Goal: Information Seeking & Learning: Compare options

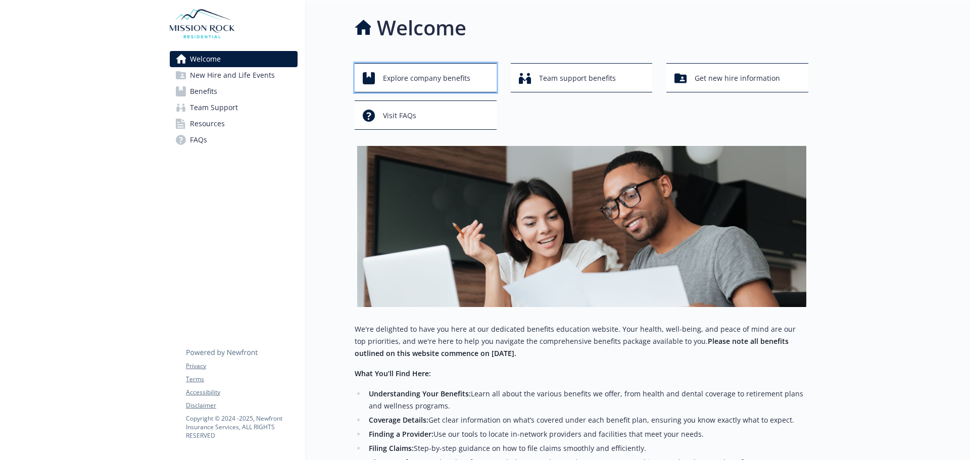
click at [396, 72] on span "Explore company benefits" at bounding box center [426, 78] width 87 height 19
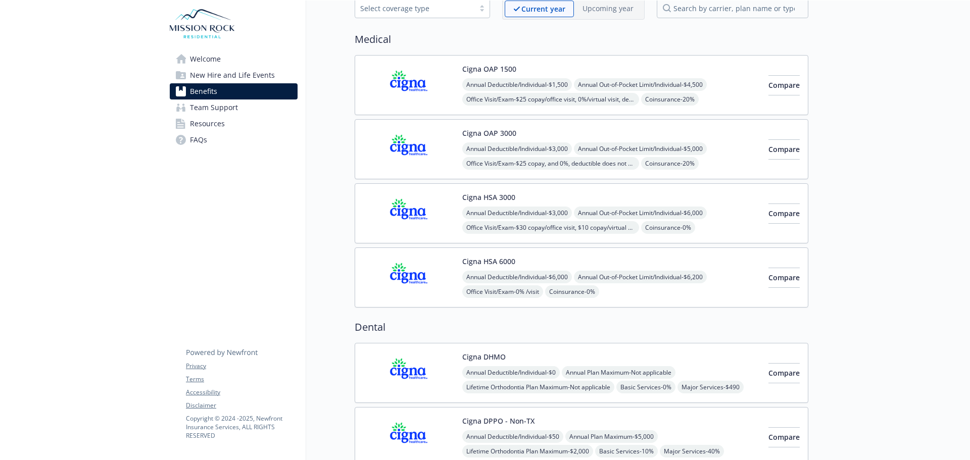
scroll to position [51, 0]
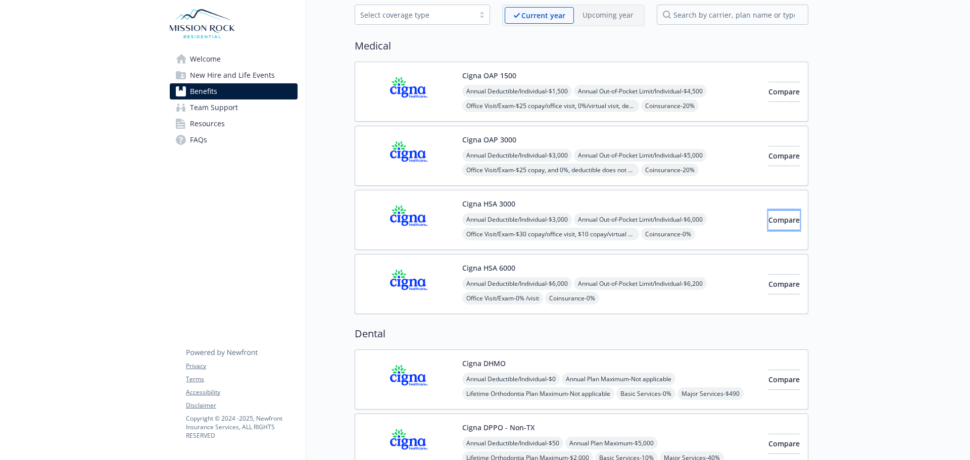
click at [768, 228] on button "Compare" at bounding box center [783, 220] width 31 height 20
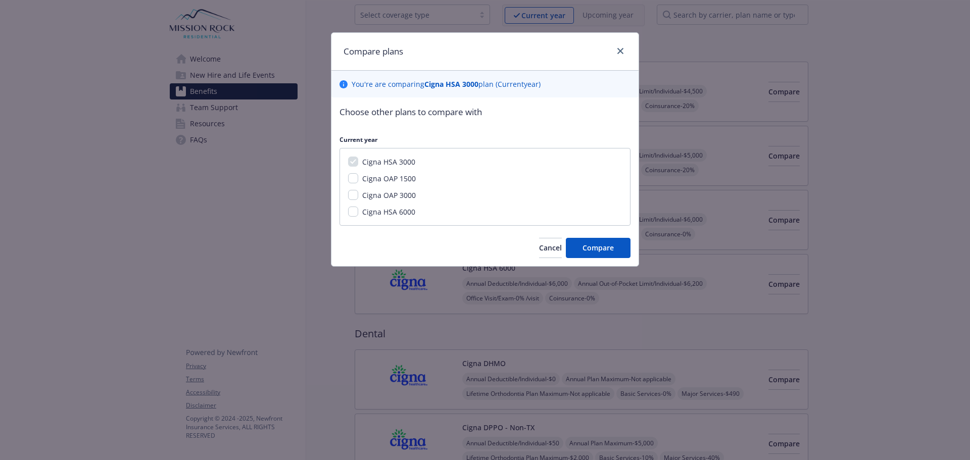
click at [405, 178] on span "Cigna OAP 1500" at bounding box center [389, 179] width 54 height 10
click at [358, 178] on input "Cigna OAP 1500" at bounding box center [353, 178] width 10 height 10
checkbox input "true"
click at [377, 197] on span "Cigna OAP 3000" at bounding box center [389, 195] width 54 height 10
click at [358, 197] on input "Cigna OAP 3000" at bounding box center [353, 195] width 10 height 10
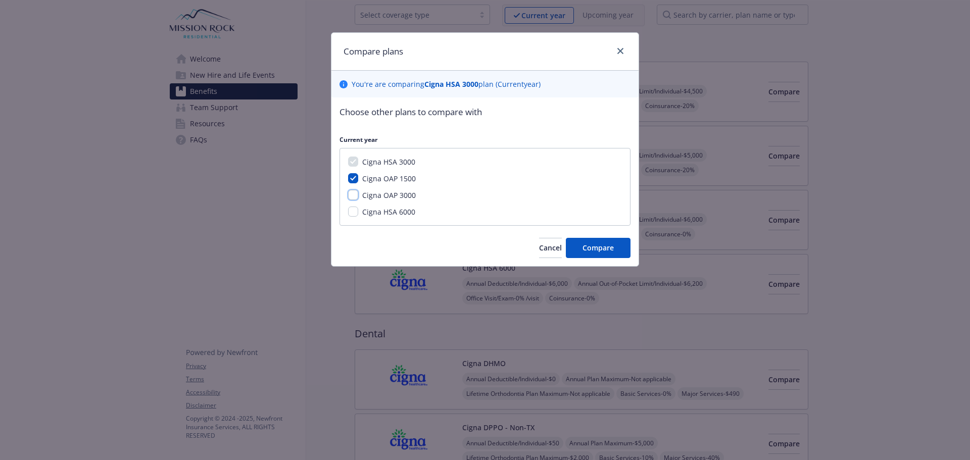
checkbox input "true"
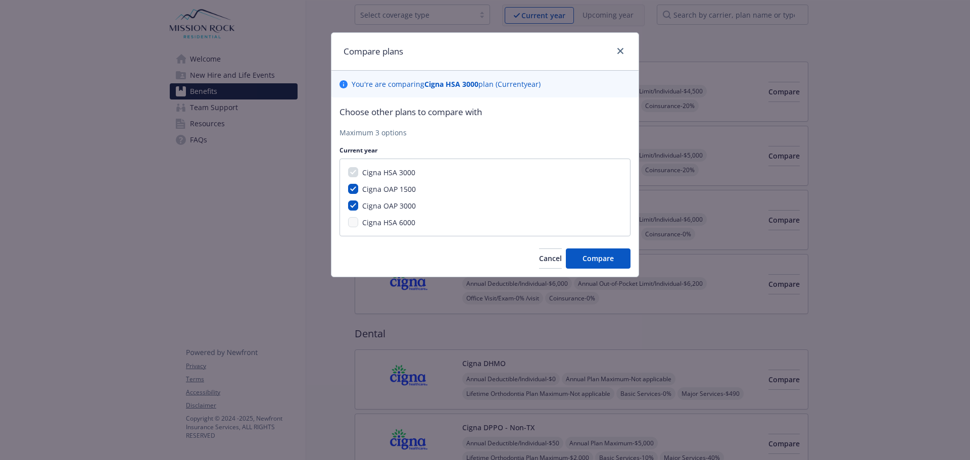
click at [376, 217] on div "Cigna HSA 6000" at bounding box center [387, 222] width 59 height 11
drag, startPoint x: 388, startPoint y: 221, endPoint x: 395, endPoint y: 222, distance: 6.7
click at [388, 221] on span "Cigna HSA 6000" at bounding box center [388, 223] width 53 height 10
click at [587, 263] on span "Compare" at bounding box center [597, 259] width 31 height 10
